Goal: Check status: Check status

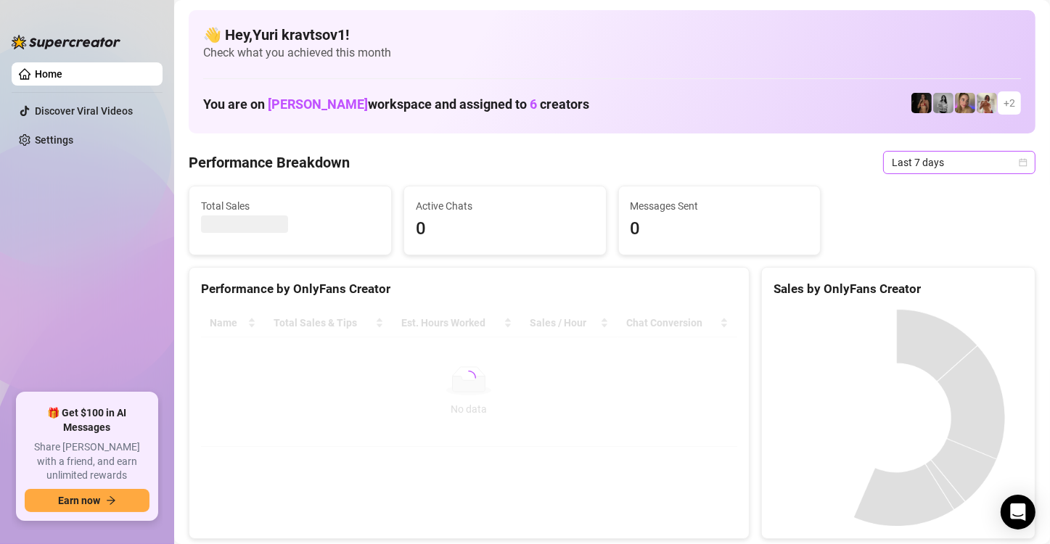
click at [989, 164] on span "Last 7 days" at bounding box center [959, 163] width 135 height 22
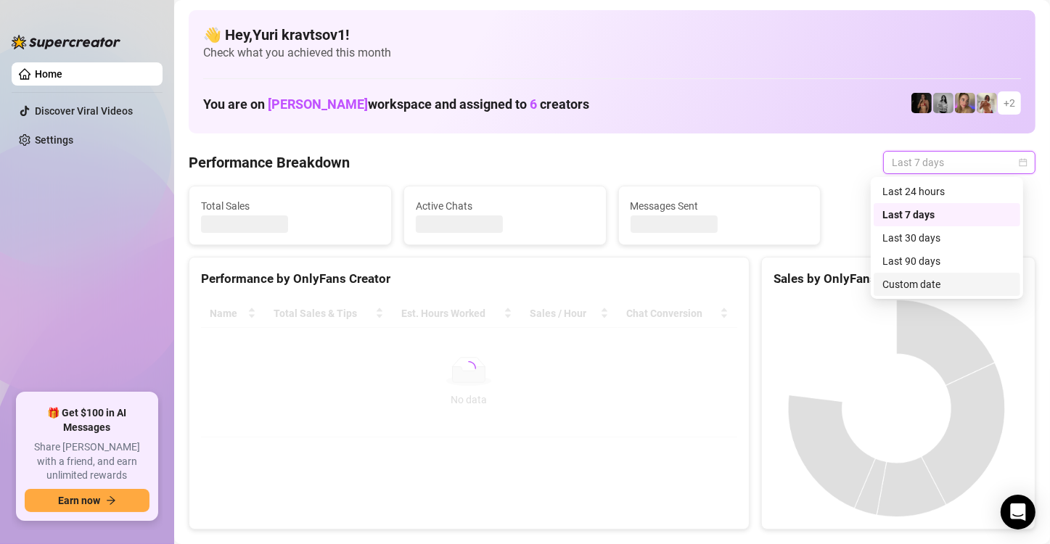
click at [946, 284] on div "Custom date" at bounding box center [947, 285] width 129 height 16
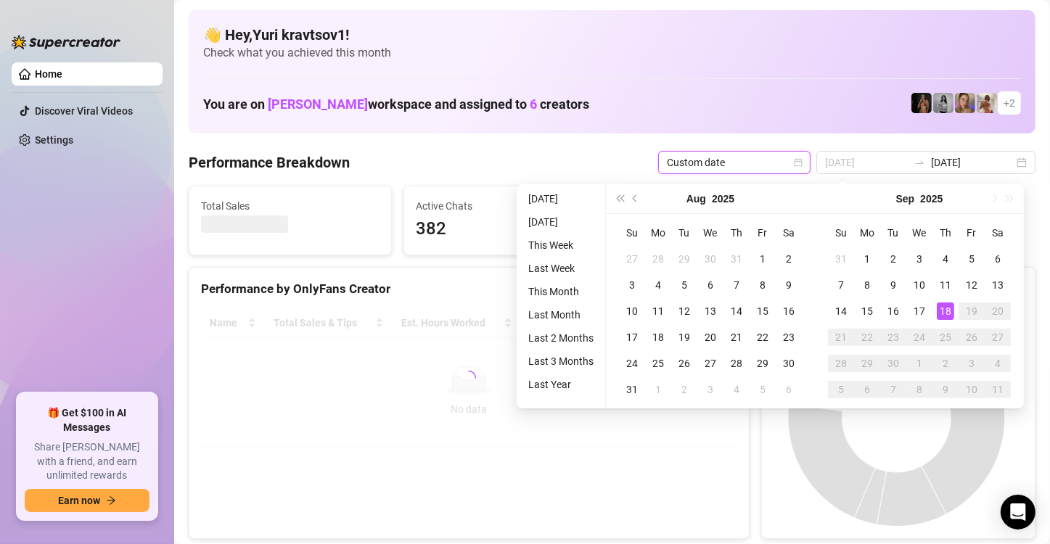
click at [944, 312] on div "18" at bounding box center [945, 311] width 17 height 17
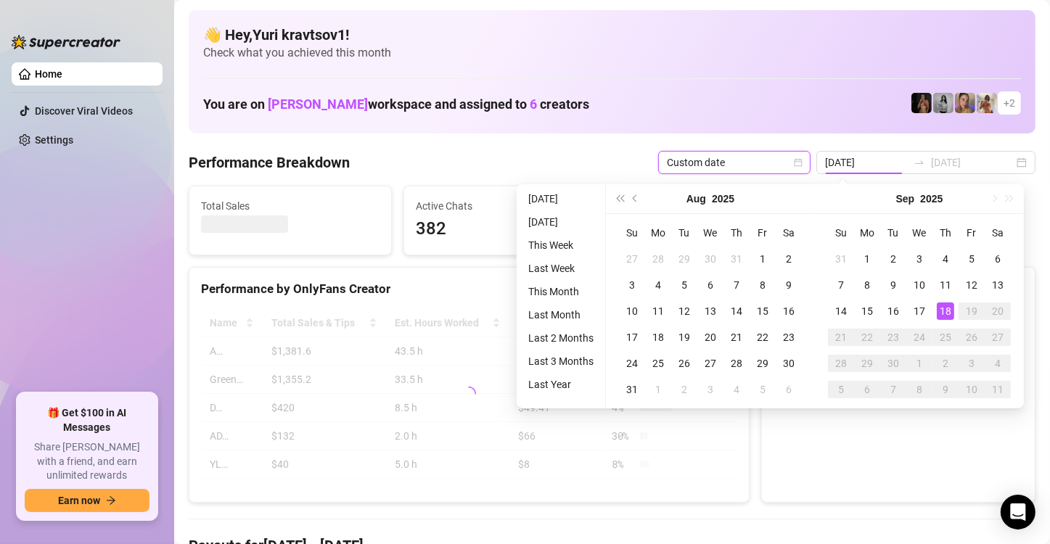
click at [944, 312] on div "18" at bounding box center [945, 311] width 17 height 17
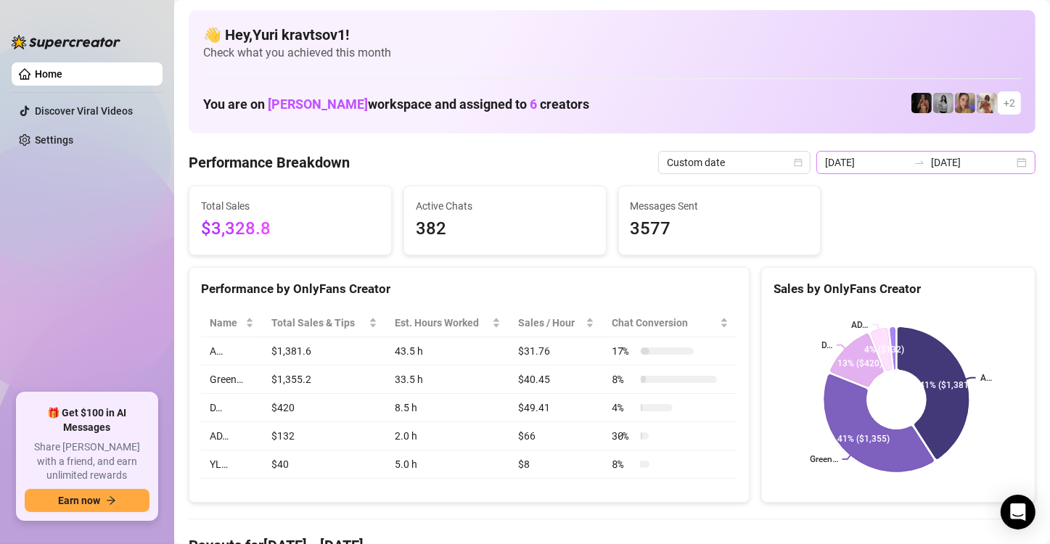
click at [1007, 166] on div "2025-09-11 2025-09-18" at bounding box center [926, 162] width 219 height 23
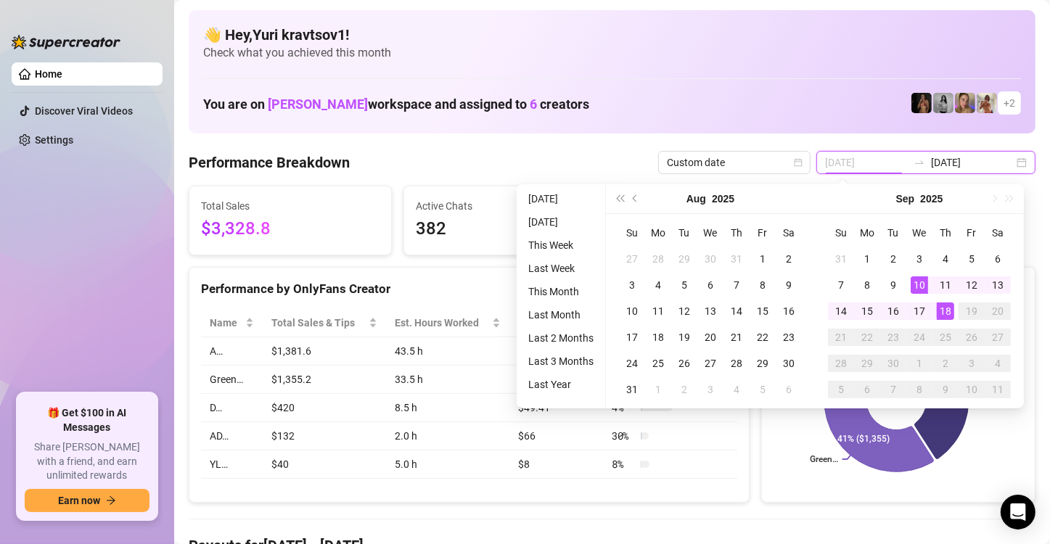
type input "[DATE]"
click at [938, 306] on div "18" at bounding box center [945, 311] width 17 height 17
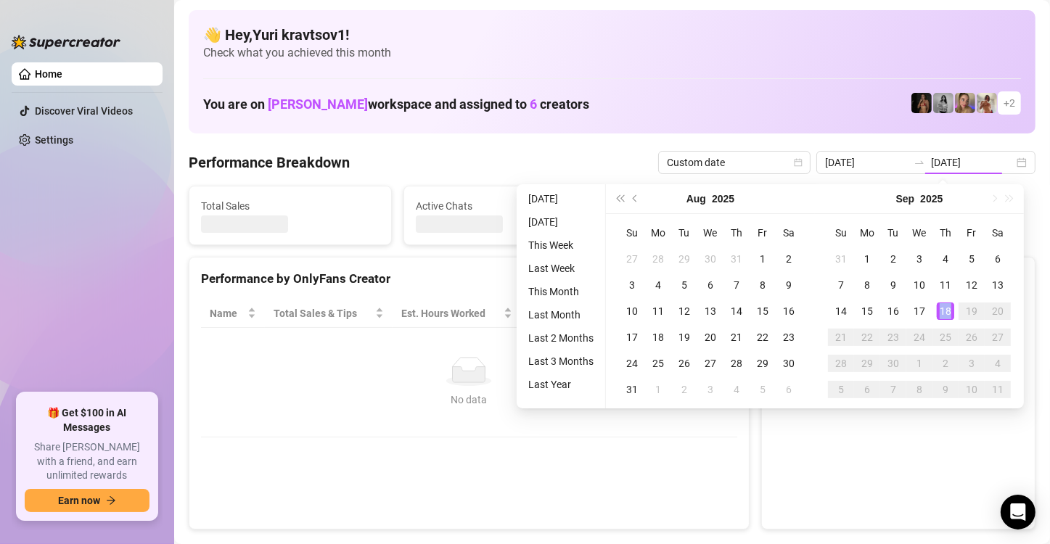
type input "[DATE]"
